Goal: Task Accomplishment & Management: Use online tool/utility

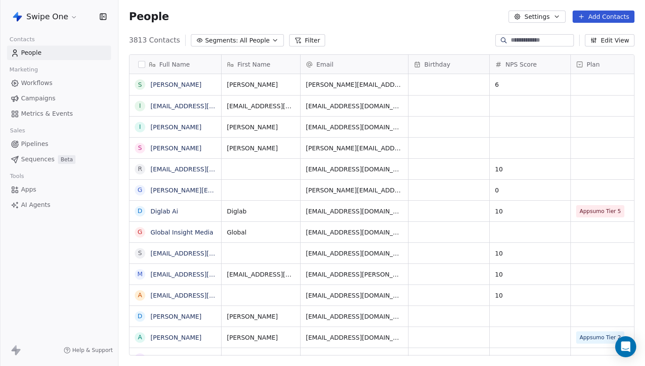
scroll to position [322, 526]
click at [54, 9] on div "Swipe One" at bounding box center [59, 16] width 118 height 33
click at [54, 15] on html "Swipe One Contacts People Marketing Workflows Campaigns Metrics & Events Sales …" at bounding box center [322, 183] width 645 height 366
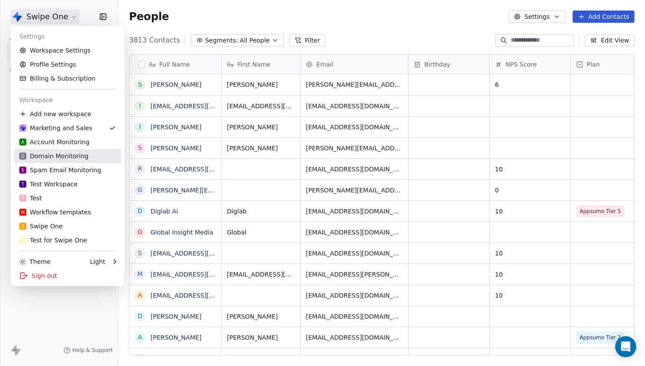
click at [63, 155] on div "D Domain Monitoring" at bounding box center [53, 156] width 69 height 9
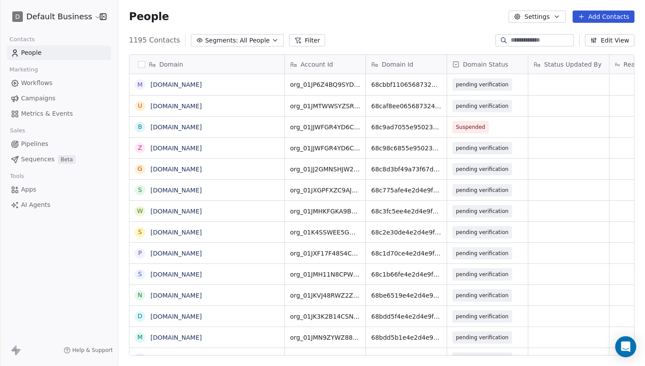
scroll to position [322, 526]
click at [305, 44] on button "Filter" at bounding box center [307, 40] width 36 height 12
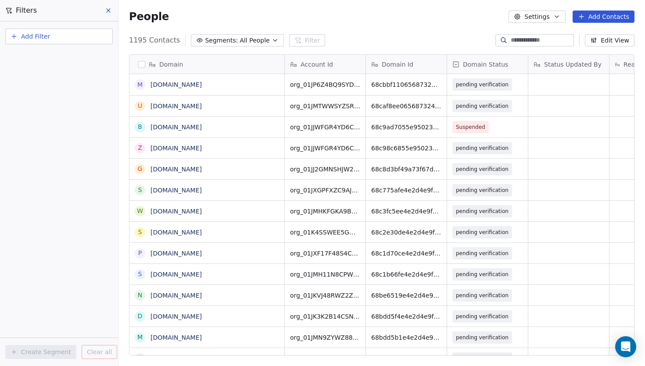
click at [43, 43] on button "Add Filter" at bounding box center [58, 37] width 107 height 16
click at [53, 58] on span "Contact properties" at bounding box center [42, 57] width 57 height 9
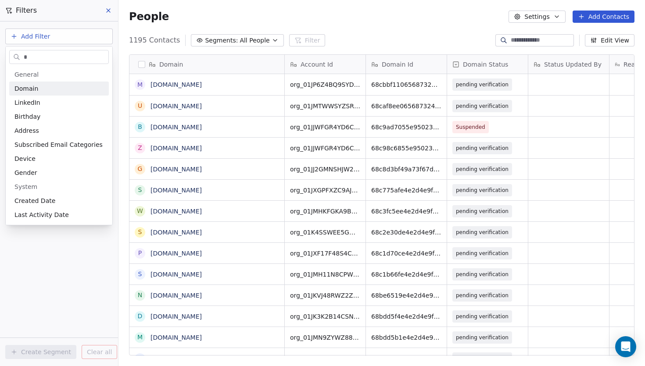
type input "*"
click at [48, 84] on div "Domain" at bounding box center [58, 88] width 89 height 9
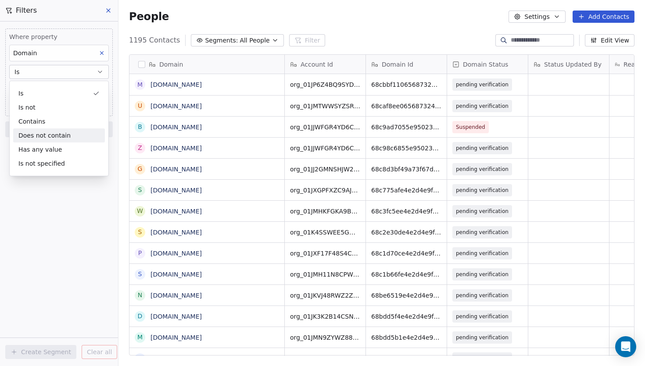
drag, startPoint x: 17, startPoint y: 233, endPoint x: 34, endPoint y: 138, distance: 96.8
click at [18, 225] on div "Where property Domain Is Add filter to this group Add another filter Create Seg…" at bounding box center [59, 193] width 118 height 345
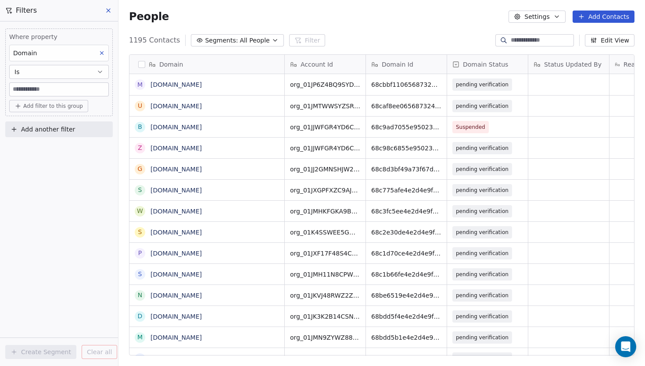
click at [38, 93] on input at bounding box center [59, 89] width 99 height 13
paste input "**********"
type input "**********"
click at [44, 205] on div "**********" at bounding box center [59, 193] width 118 height 345
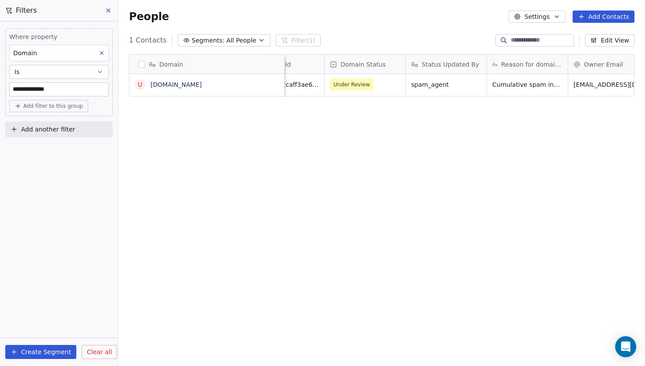
scroll to position [0, 138]
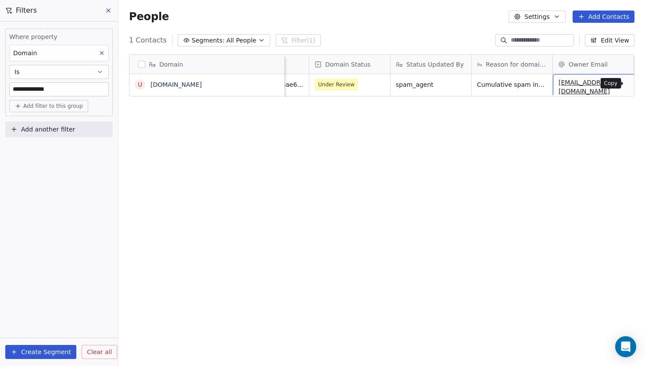
click at [363, 85] on span "Under Review" at bounding box center [342, 85] width 54 height 12
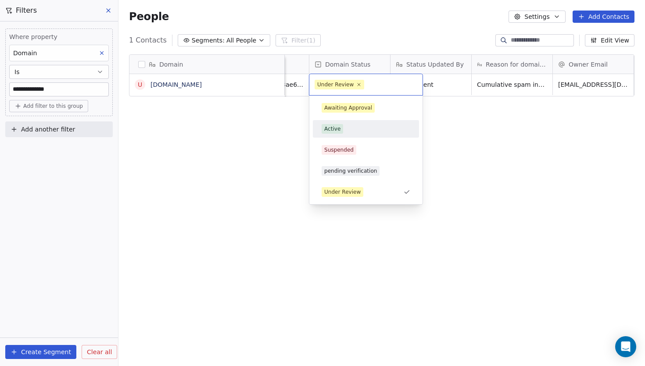
click at [356, 129] on div "Active" at bounding box center [365, 129] width 89 height 10
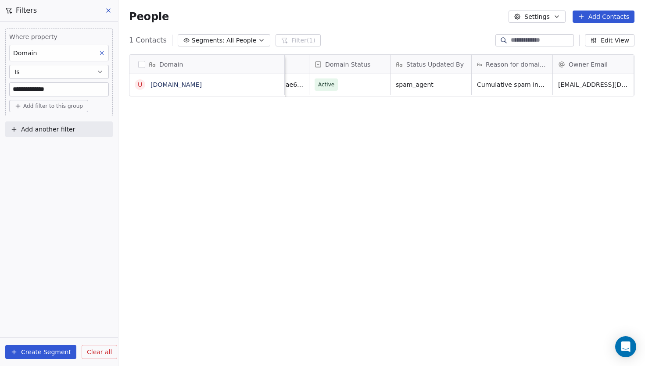
click at [358, 151] on div "Domain u [DOMAIN_NAME] Account Id Domain Id Domain Status Status Updated By Rea…" at bounding box center [381, 208] width 526 height 322
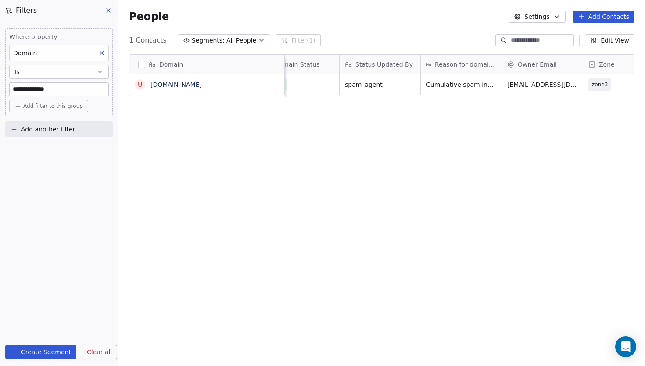
scroll to position [0, 189]
click at [396, 82] on span "spam_agent" at bounding box center [372, 84] width 54 height 9
click at [383, 86] on textarea "**********" at bounding box center [379, 88] width 80 height 27
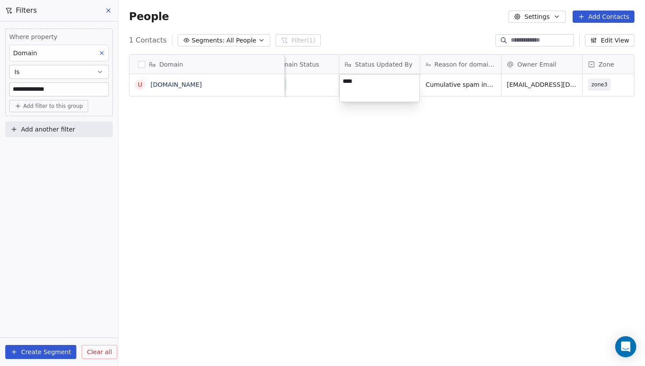
type textarea "*****"
click at [452, 89] on html "**********" at bounding box center [322, 183] width 645 height 366
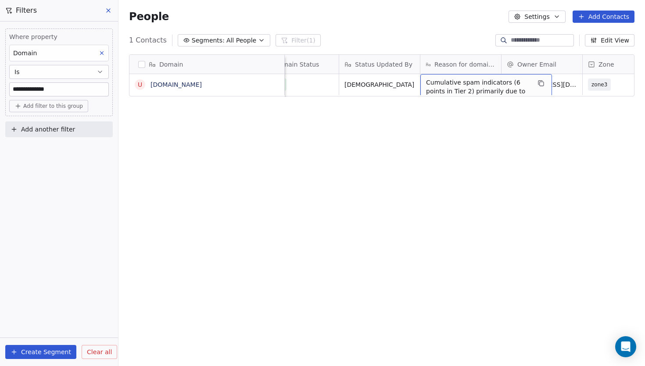
click at [453, 86] on span "Cumulative spam indicators (6 points in Tier 2) primarily due to moderate cold …" at bounding box center [478, 100] width 104 height 44
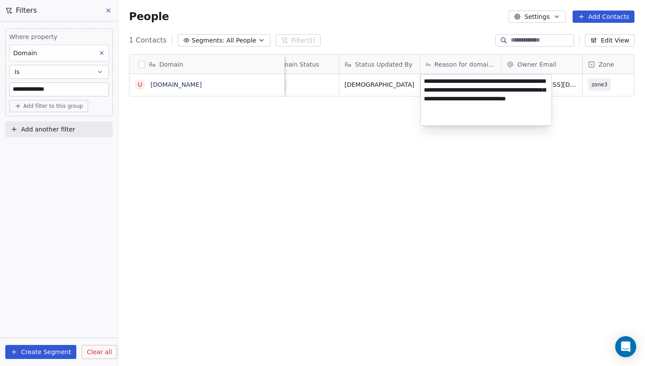
click at [453, 86] on textarea "**********" at bounding box center [486, 100] width 131 height 51
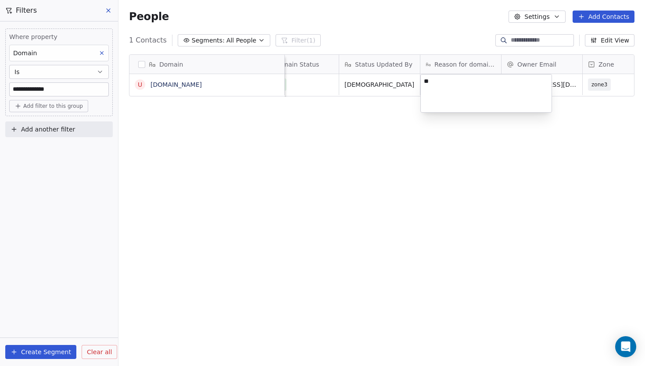
type textarea "*"
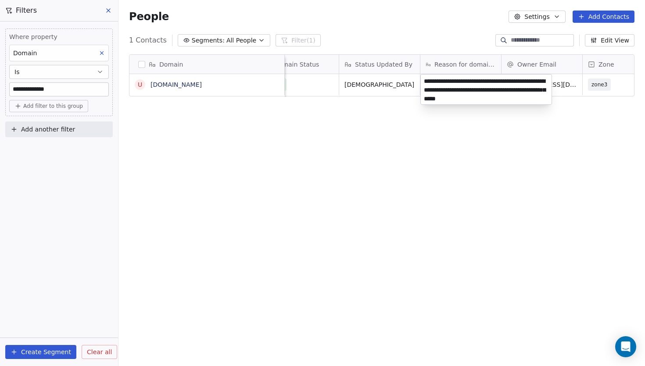
type textarea "**********"
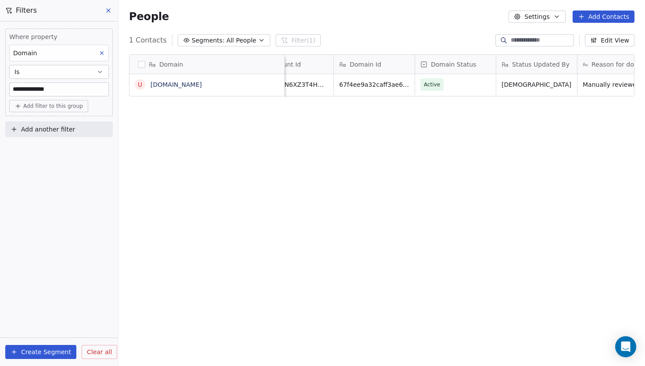
scroll to position [0, 0]
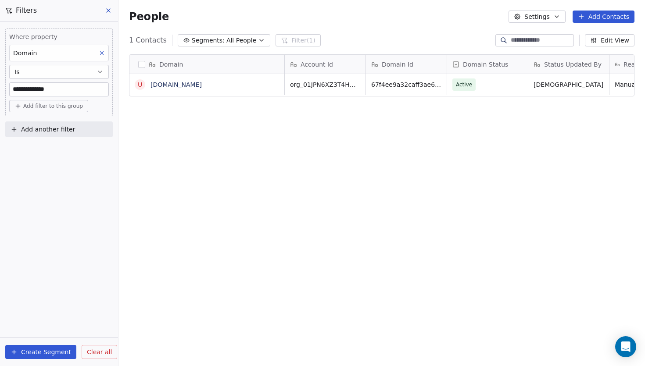
click at [395, 121] on div "Domain u [DOMAIN_NAME] Account Id Domain Id Domain Status Status Updated By Rea…" at bounding box center [381, 208] width 526 height 322
click at [107, 11] on icon at bounding box center [108, 10] width 7 height 7
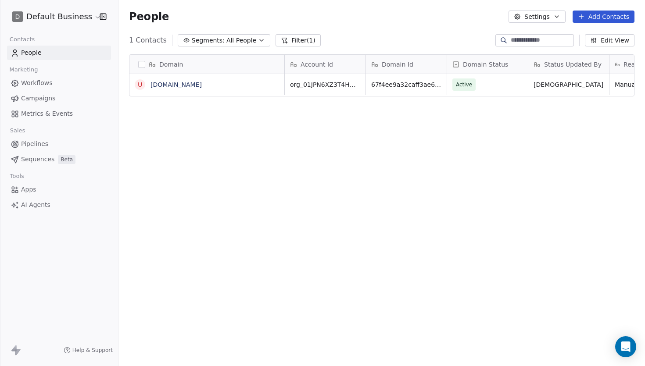
click at [78, 17] on html "D Default Business Contacts People Marketing Workflows Campaigns Metrics & Even…" at bounding box center [322, 183] width 645 height 366
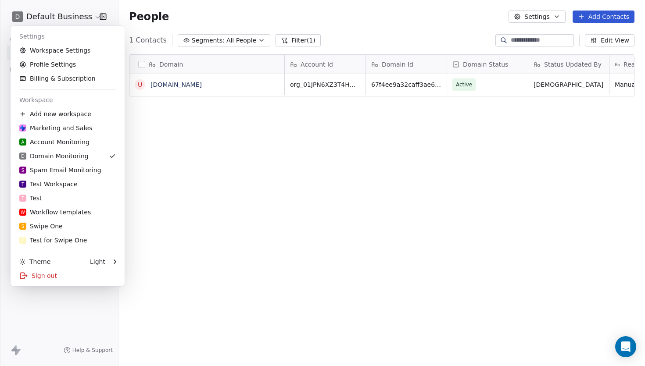
click at [78, 17] on html "D Default Business Contacts People Marketing Workflows Campaigns Metrics & Even…" at bounding box center [322, 183] width 645 height 366
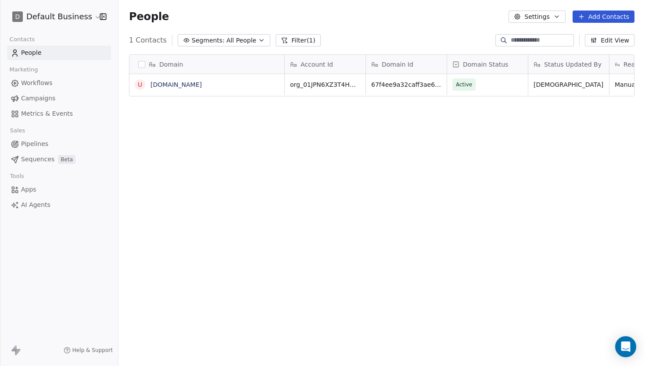
click at [295, 41] on button "Filter (1)" at bounding box center [297, 40] width 45 height 12
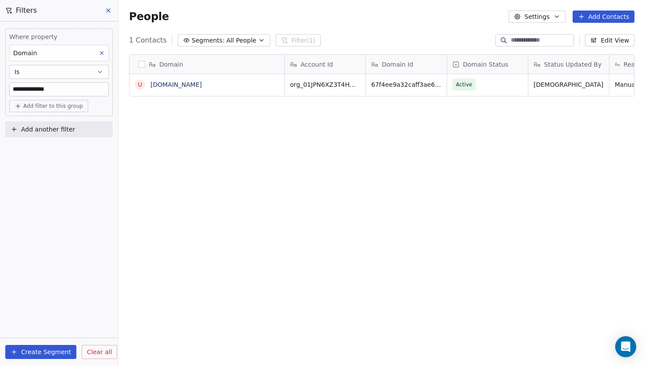
click at [97, 352] on span "Clear all" at bounding box center [99, 352] width 25 height 9
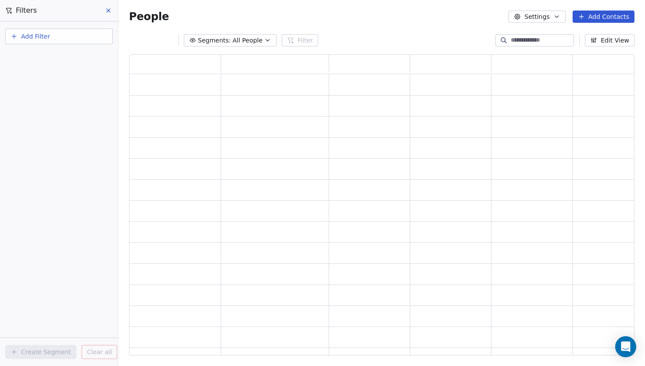
scroll to position [301, 505]
click at [397, 35] on div "Segments: All People Filter Edit View" at bounding box center [381, 40] width 526 height 14
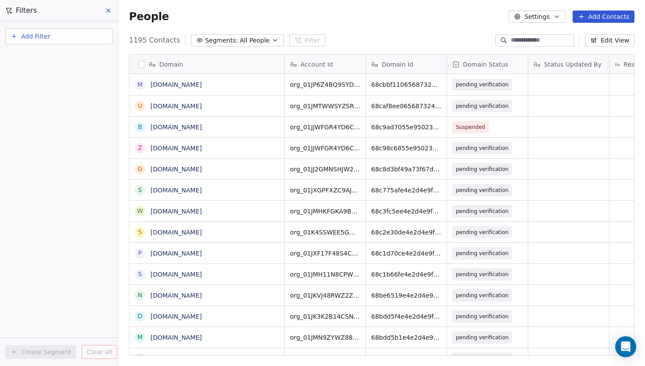
scroll to position [322, 526]
click at [111, 11] on icon at bounding box center [108, 10] width 7 height 7
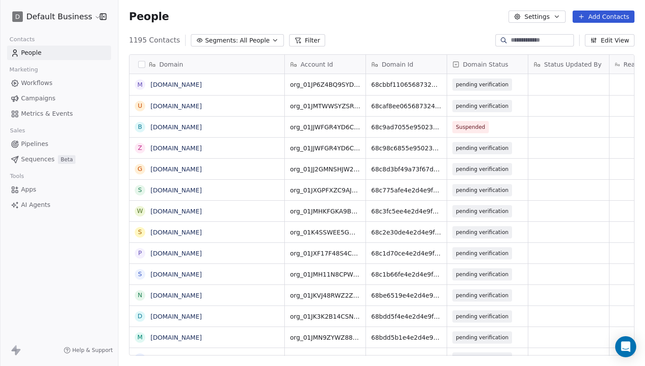
click at [37, 113] on span "Metrics & Events" at bounding box center [47, 113] width 52 height 9
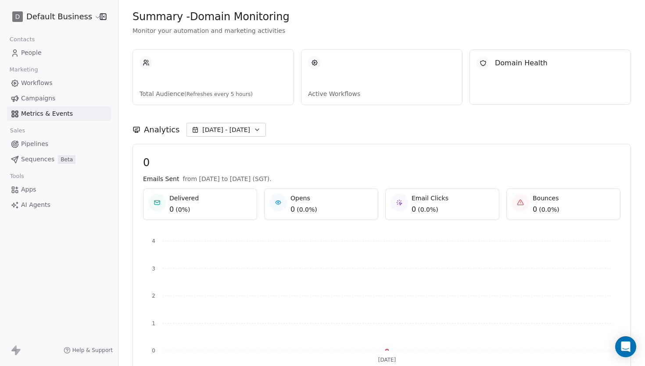
click at [71, 23] on html "D Default Business Contacts People Marketing Workflows Campaigns Metrics & Even…" at bounding box center [322, 183] width 645 height 366
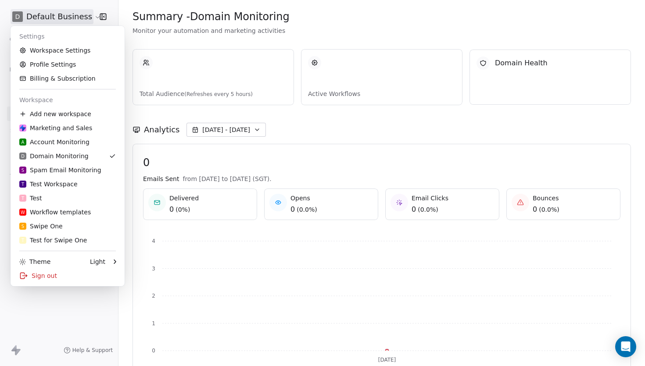
click at [386, 59] on html "D Default Business Contacts People Marketing Workflows Campaigns Metrics & Even…" at bounding box center [322, 183] width 645 height 366
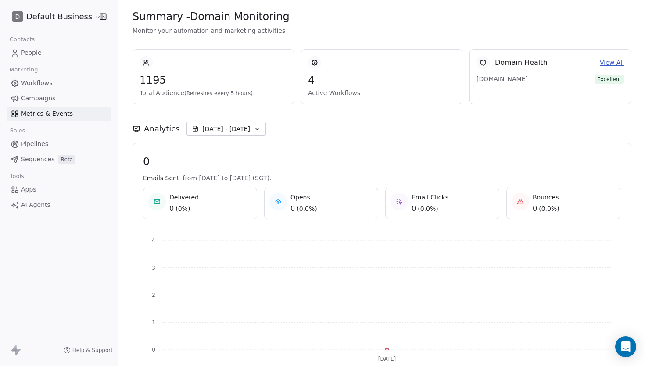
click at [417, 109] on div "Analytics [DATE] - [DATE]" at bounding box center [381, 123] width 498 height 39
click at [39, 51] on span "People" at bounding box center [31, 52] width 21 height 9
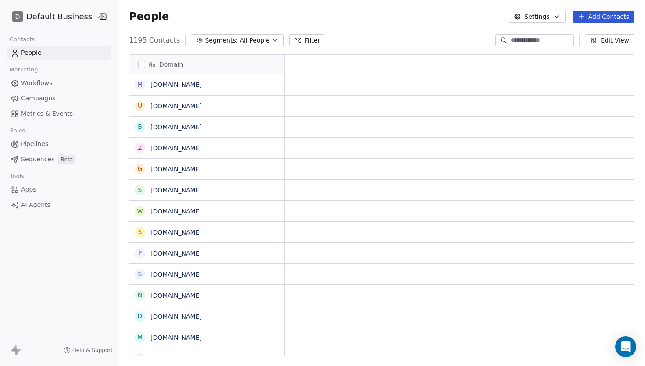
scroll to position [322, 526]
